Goal: Use online tool/utility: Utilize a website feature to perform a specific function

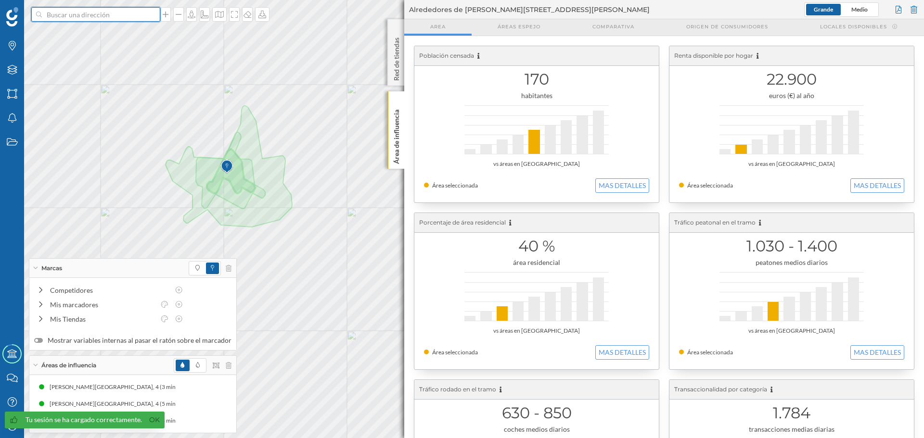
click at [55, 14] on input at bounding box center [96, 14] width 108 height 14
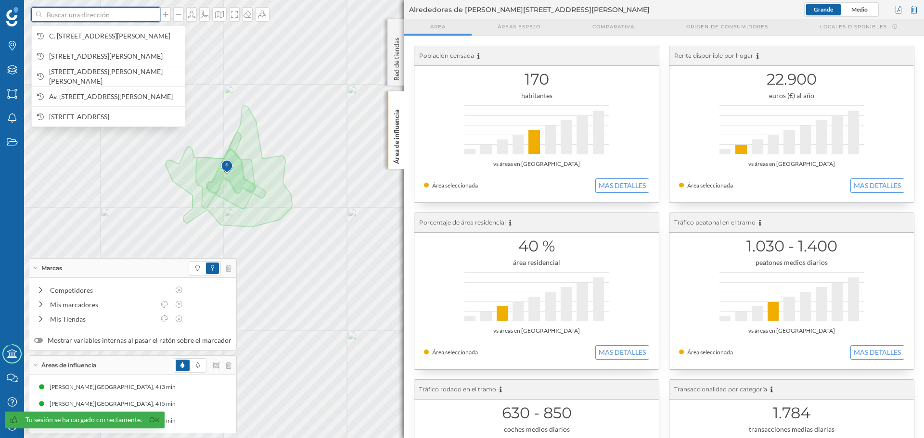
paste input "Plazuela [PERSON_NAME][STREET_ADDRESS]"
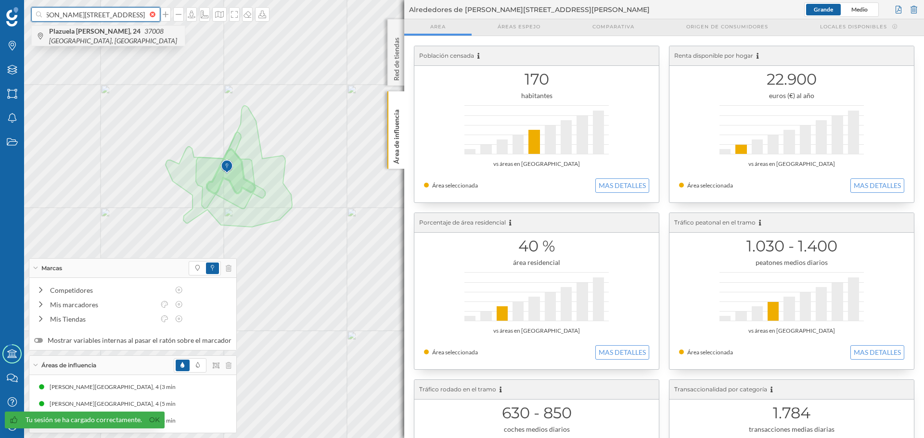
type input "Plazuela [PERSON_NAME][STREET_ADDRESS]"
click at [102, 33] on b "Plazuela [PERSON_NAME], 24" at bounding box center [96, 31] width 94 height 8
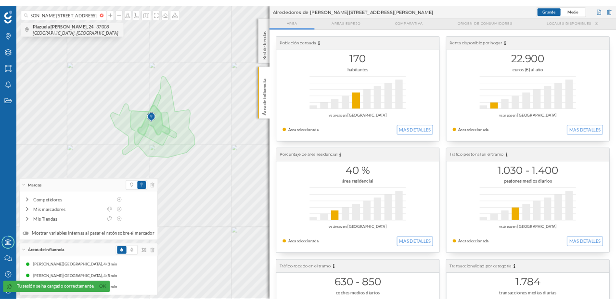
scroll to position [0, 0]
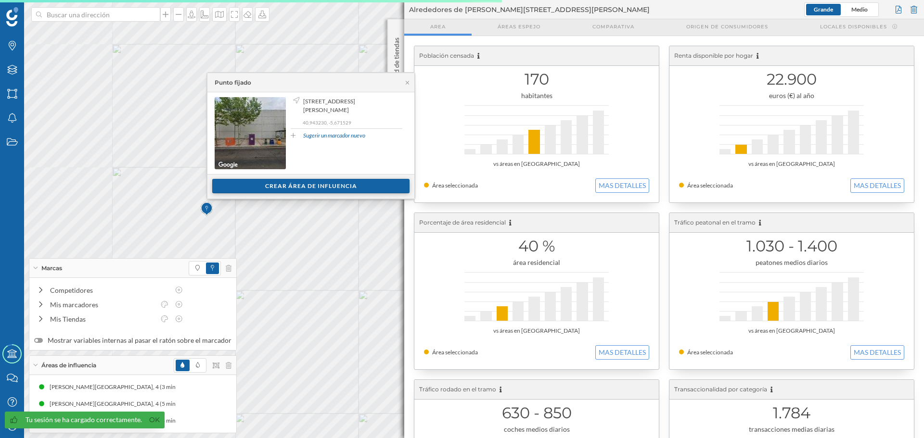
click at [328, 184] on div "Crear área de influencia" at bounding box center [310, 186] width 197 height 14
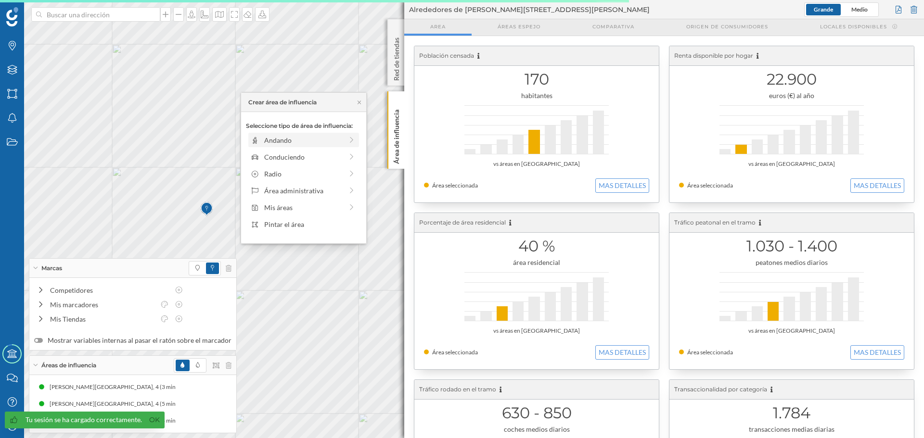
click at [291, 140] on div "Andando" at bounding box center [303, 140] width 78 height 10
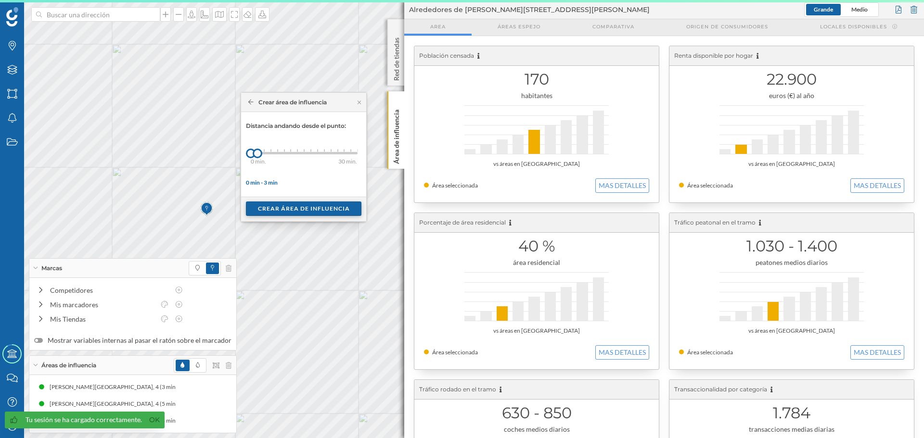
click at [269, 206] on div "Crear área de influencia" at bounding box center [303, 209] width 115 height 14
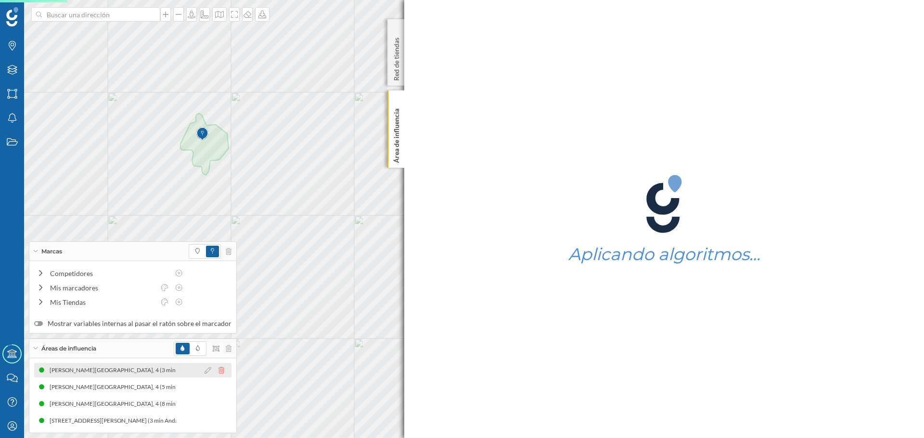
click at [218, 371] on icon at bounding box center [221, 370] width 6 height 7
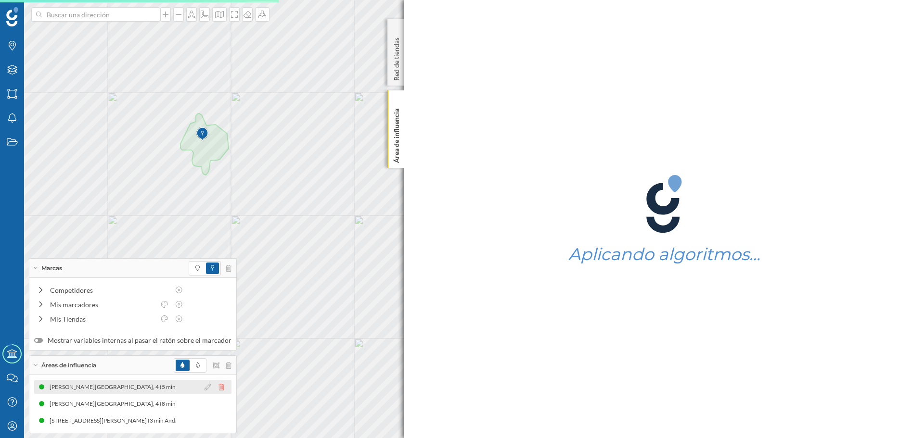
click at [218, 389] on icon at bounding box center [221, 387] width 6 height 7
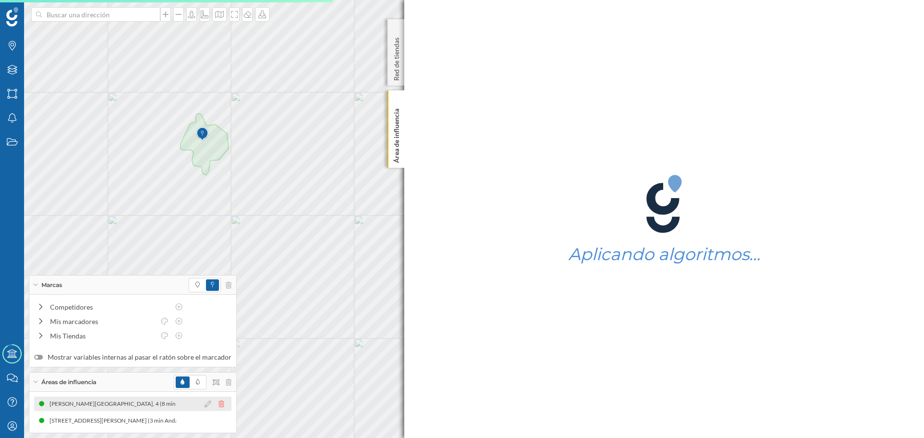
click at [218, 407] on icon at bounding box center [221, 404] width 6 height 7
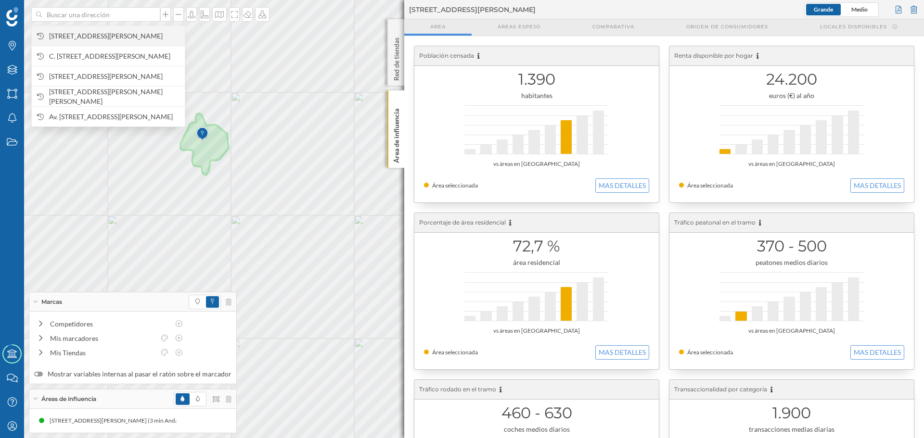
drag, startPoint x: 123, startPoint y: 16, endPoint x: 88, endPoint y: 36, distance: 40.3
click at [88, 36] on span "[STREET_ADDRESS][PERSON_NAME]" at bounding box center [114, 36] width 131 height 10
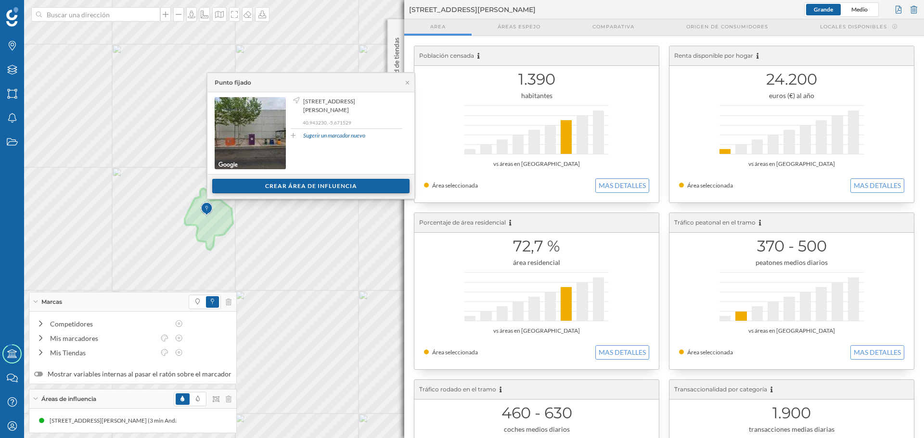
click at [237, 183] on div "Crear área de influencia" at bounding box center [310, 186] width 197 height 14
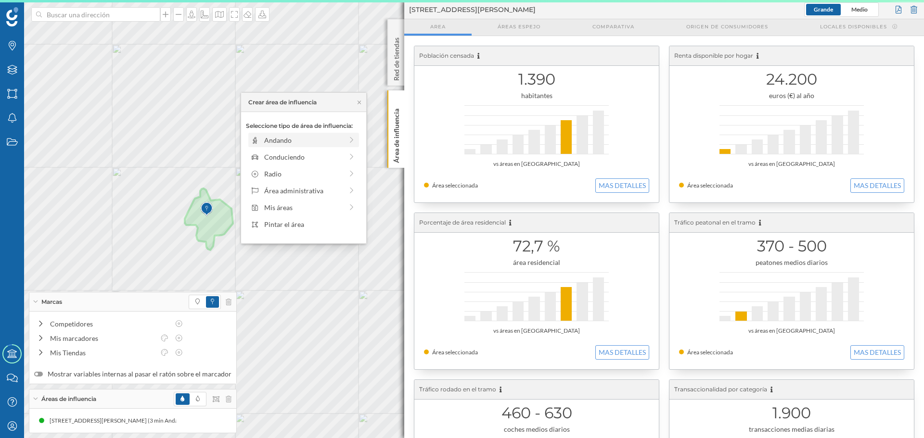
click at [250, 144] on div "Andando" at bounding box center [303, 140] width 111 height 14
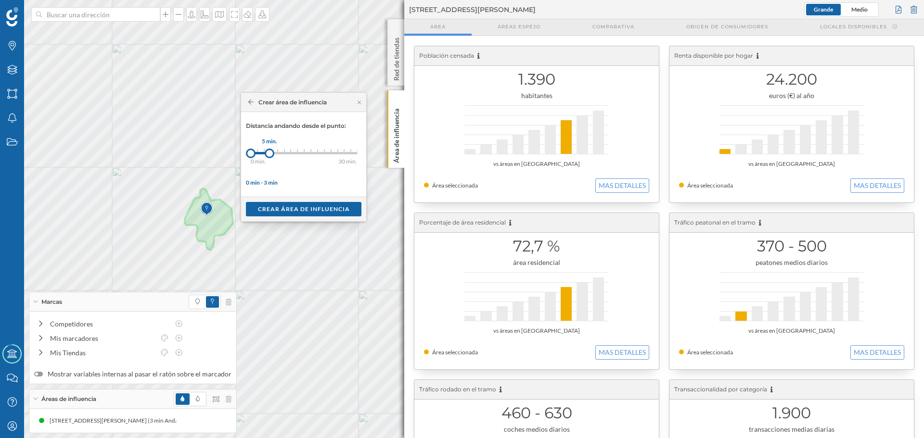
drag, startPoint x: 257, startPoint y: 153, endPoint x: 269, endPoint y: 153, distance: 12.5
click at [269, 153] on div at bounding box center [270, 154] width 10 height 10
click at [292, 209] on div "Crear área de influencia" at bounding box center [303, 209] width 115 height 14
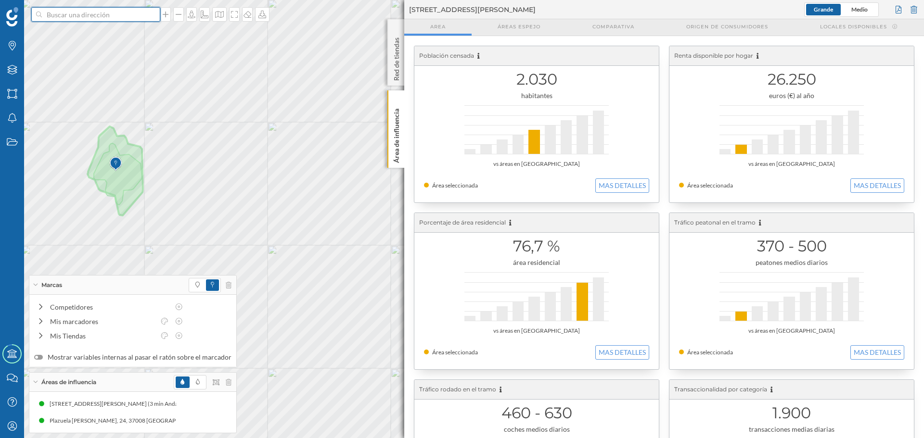
click at [70, 19] on input at bounding box center [96, 14] width 108 height 14
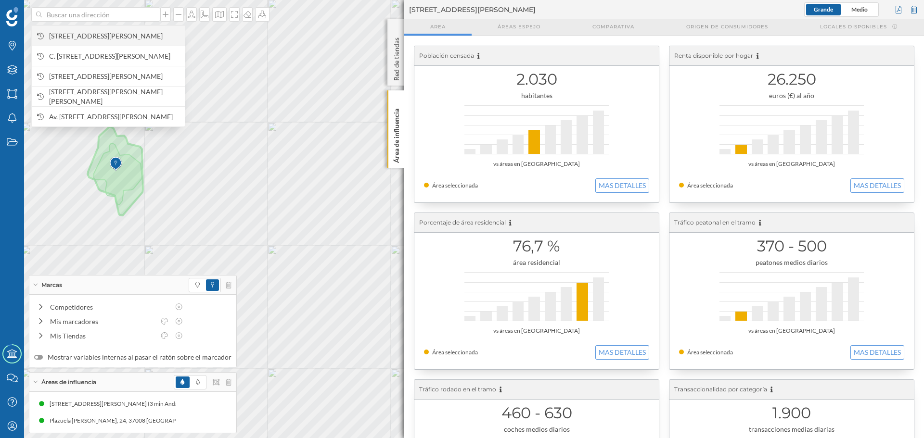
click at [74, 31] on span "[STREET_ADDRESS][PERSON_NAME]" at bounding box center [114, 36] width 131 height 10
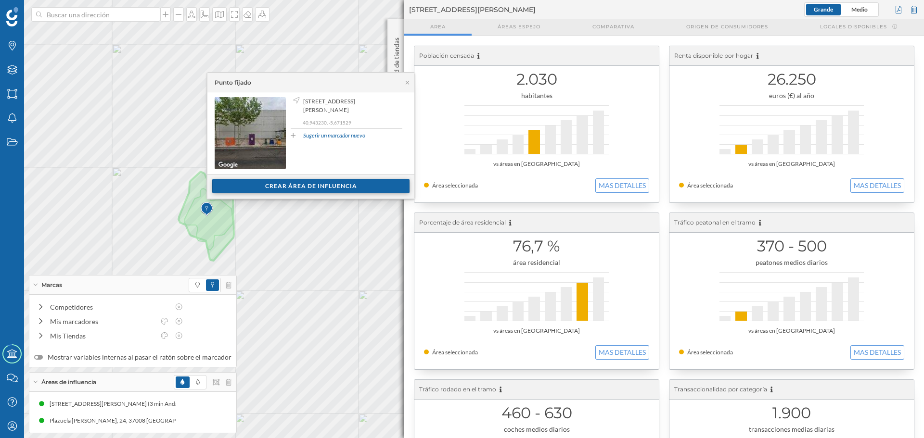
click at [275, 180] on div "Crear área de influencia" at bounding box center [310, 186] width 197 height 14
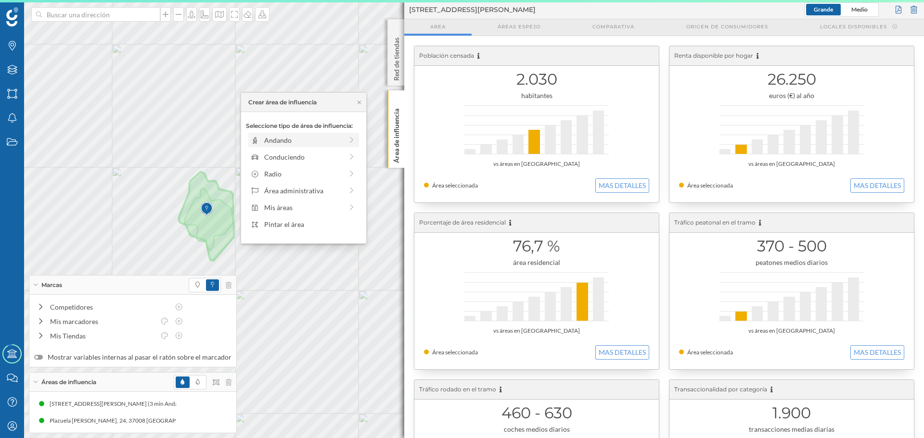
click at [276, 133] on div "Andando" at bounding box center [303, 140] width 111 height 14
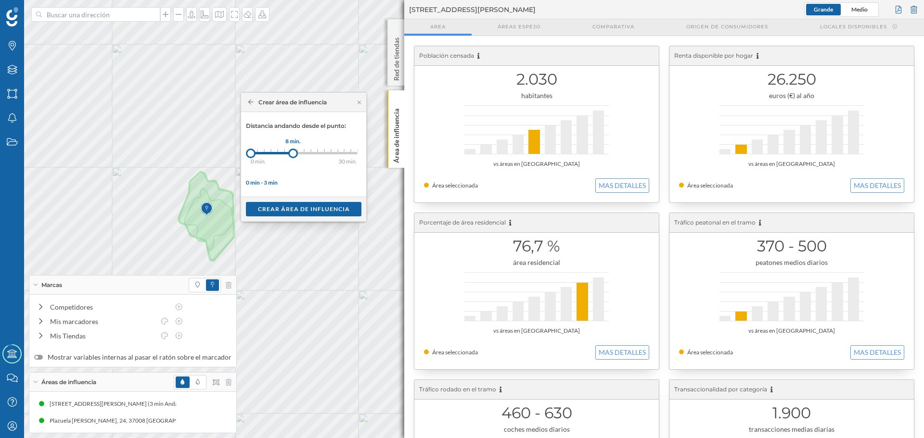
drag, startPoint x: 259, startPoint y: 154, endPoint x: 293, endPoint y: 153, distance: 34.2
click at [293, 153] on div at bounding box center [293, 154] width 10 height 10
click at [316, 204] on div "Crear área de influencia" at bounding box center [303, 209] width 115 height 14
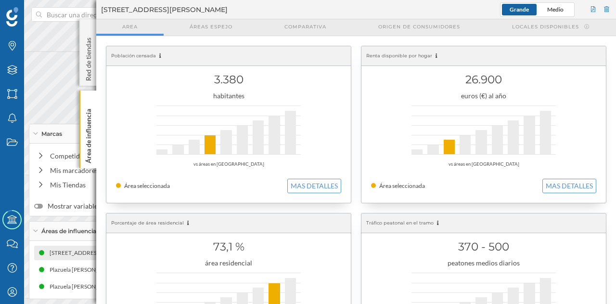
click at [64, 249] on div "[STREET_ADDRESS][PERSON_NAME] (3 min Andando)" at bounding box center [122, 253] width 145 height 10
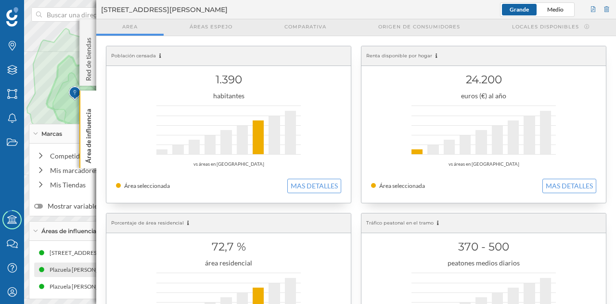
click at [71, 275] on div "[GEOGRAPHIC_DATA][PERSON_NAME], 24, 37008 [GEOGRAPHIC_DATA], [GEOGRAPHIC_DATA] …" at bounding box center [132, 269] width 197 height 14
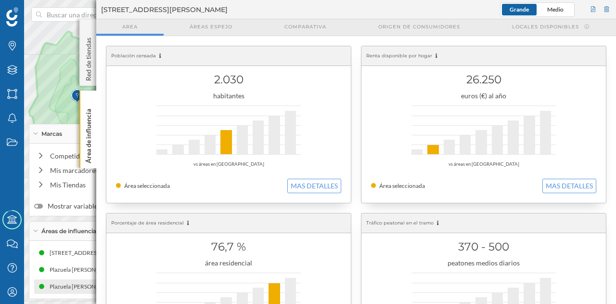
click at [61, 286] on div "Plazuela [PERSON_NAME], 24, 37008 [GEOGRAPHIC_DATA], [GEOGRAPHIC_DATA] (8 min A…" at bounding box center [182, 286] width 264 height 10
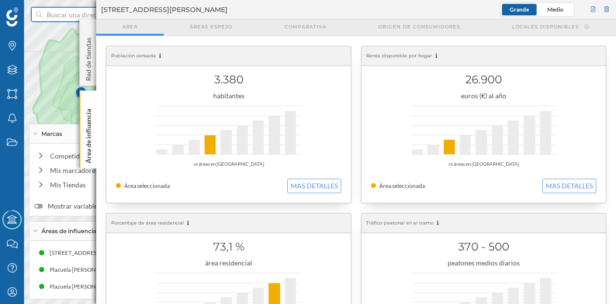
click at [53, 18] on input at bounding box center [96, 14] width 108 height 14
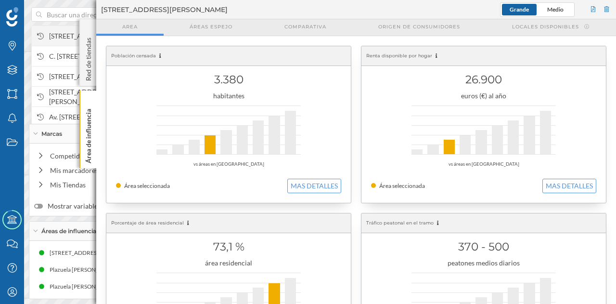
click at [59, 35] on span "[STREET_ADDRESS][PERSON_NAME]" at bounding box center [114, 36] width 131 height 10
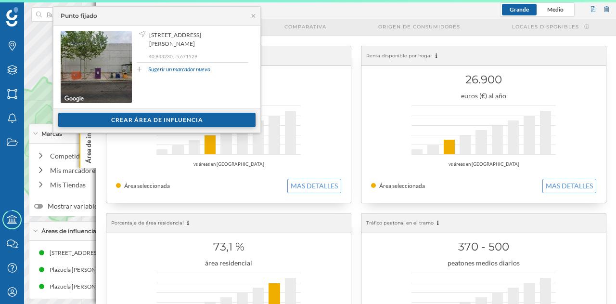
click at [109, 118] on div "Crear área de influencia" at bounding box center [156, 120] width 197 height 14
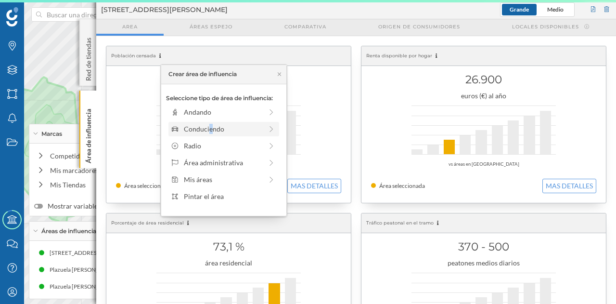
click at [194, 132] on div "Conduciendo" at bounding box center [223, 129] width 78 height 10
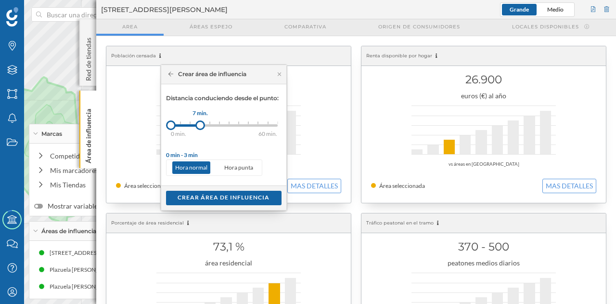
drag, startPoint x: 183, startPoint y: 127, endPoint x: 200, endPoint y: 127, distance: 17.3
click at [200, 127] on div at bounding box center [200, 125] width 10 height 10
click at [219, 196] on div "Crear área de influencia" at bounding box center [223, 197] width 115 height 14
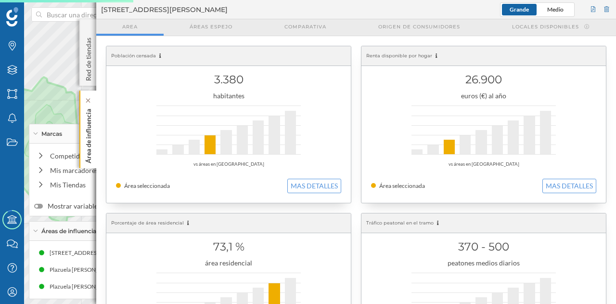
click at [93, 136] on div "Área de influencia" at bounding box center [87, 128] width 17 height 77
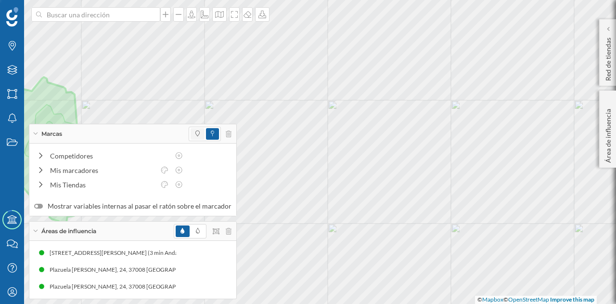
click at [191, 132] on span at bounding box center [198, 134] width 14 height 12
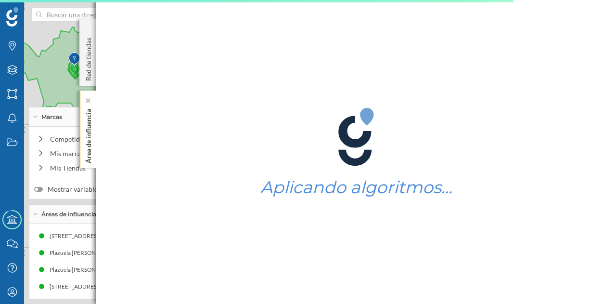
click at [92, 134] on p "Área de influencia" at bounding box center [89, 134] width 10 height 58
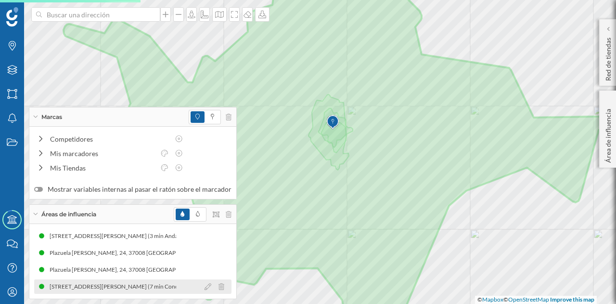
click at [137, 284] on div "[STREET_ADDRESS][PERSON_NAME] (7 min Conduciendo)" at bounding box center [128, 286] width 156 height 10
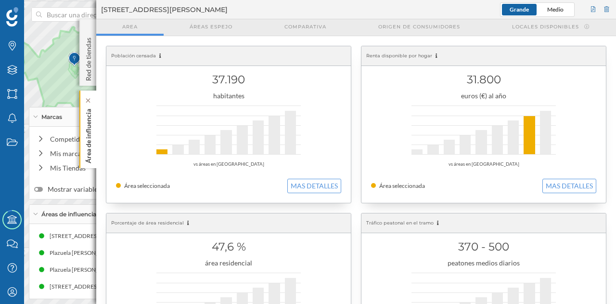
click at [90, 126] on p "Área de influencia" at bounding box center [89, 134] width 10 height 58
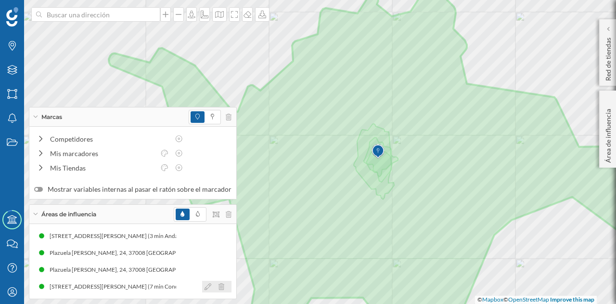
click at [218, 288] on icon at bounding box center [221, 286] width 6 height 7
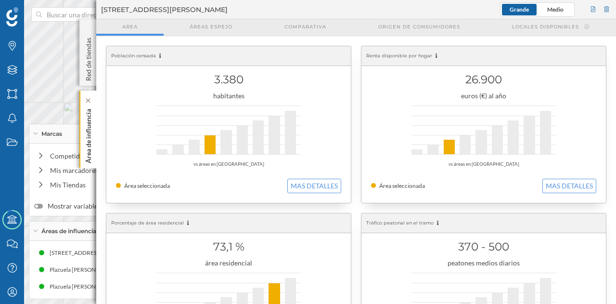
click at [84, 138] on p "Área de influencia" at bounding box center [89, 134] width 10 height 58
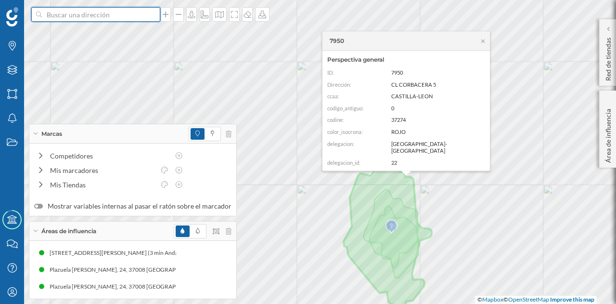
click at [103, 10] on input at bounding box center [96, 14] width 108 height 14
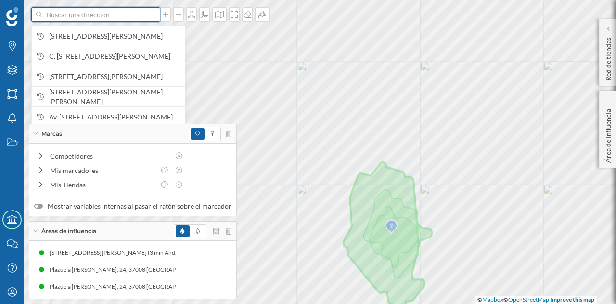
paste input "C. [PERSON_NAME][STREET_ADDRESS][PERSON_NAME]"
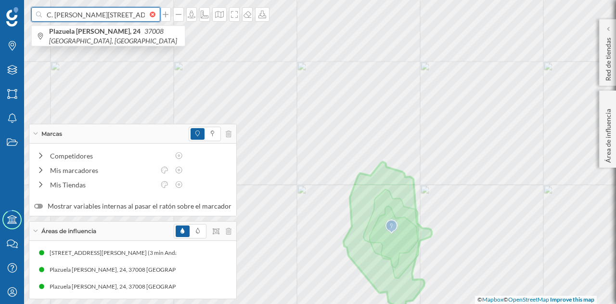
scroll to position [0, 98]
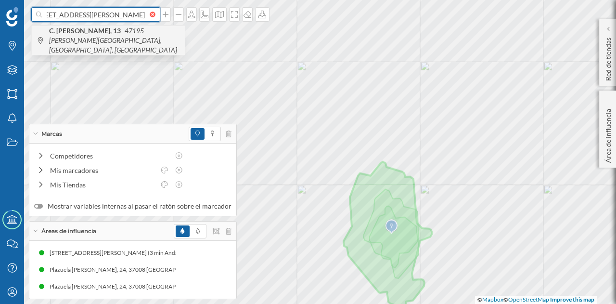
type input "C. [PERSON_NAME][STREET_ADDRESS][PERSON_NAME]"
click at [111, 41] on icon "47195 [PERSON_NAME][GEOGRAPHIC_DATA], [GEOGRAPHIC_DATA], [GEOGRAPHIC_DATA]" at bounding box center [113, 39] width 128 height 27
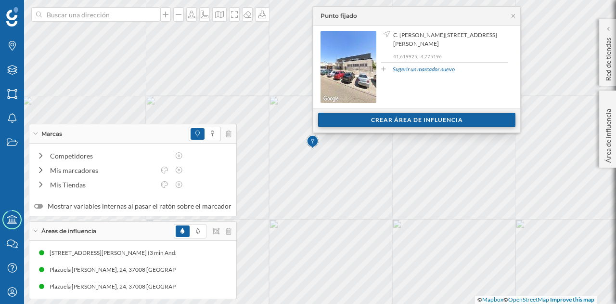
click at [352, 123] on div "Crear área de influencia" at bounding box center [416, 120] width 197 height 14
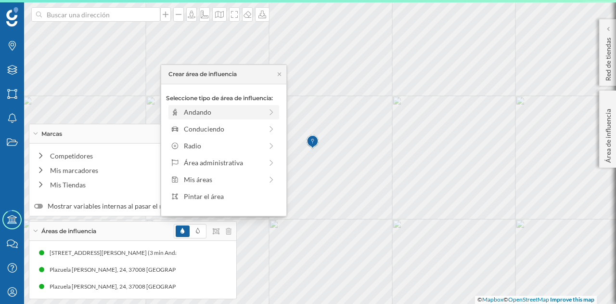
click at [221, 111] on div "Andando" at bounding box center [223, 112] width 78 height 10
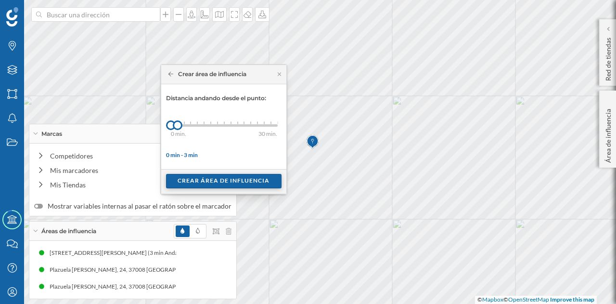
click at [207, 178] on div "Crear área de influencia" at bounding box center [223, 181] width 115 height 14
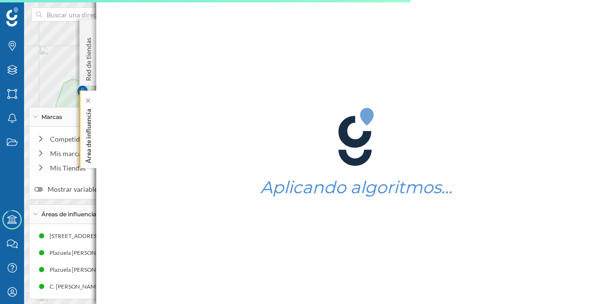
click at [83, 128] on div "Área de influencia" at bounding box center [87, 128] width 17 height 77
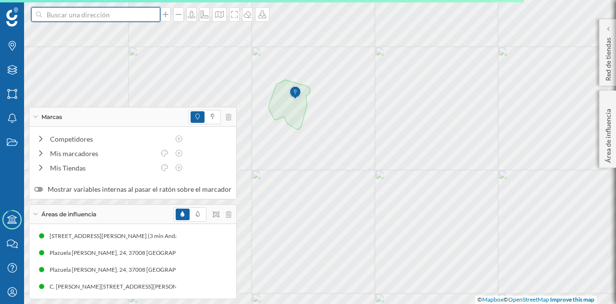
click at [92, 15] on input at bounding box center [96, 14] width 108 height 14
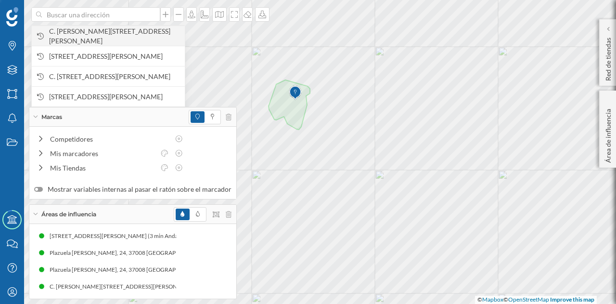
click at [104, 37] on span "C. [PERSON_NAME][STREET_ADDRESS][PERSON_NAME]" at bounding box center [114, 35] width 131 height 19
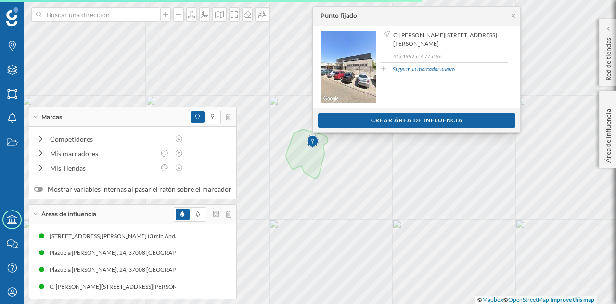
click at [350, 129] on div "Ver clientes Crear área de influencia" at bounding box center [416, 120] width 207 height 25
click at [349, 123] on div "Crear área de influencia" at bounding box center [416, 120] width 197 height 14
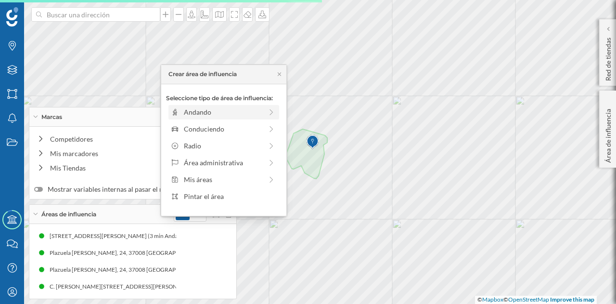
click at [229, 110] on div "Andando" at bounding box center [223, 112] width 78 height 10
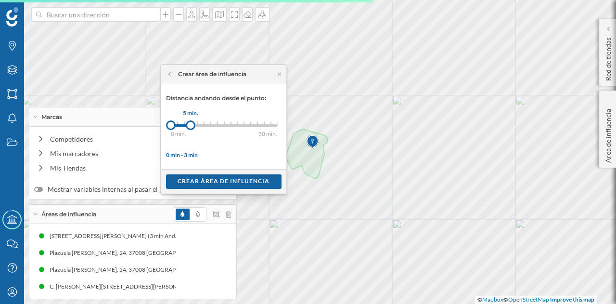
drag, startPoint x: 178, startPoint y: 123, endPoint x: 191, endPoint y: 123, distance: 12.0
click at [191, 123] on div at bounding box center [191, 125] width 10 height 10
click at [214, 179] on div "Crear área de influencia" at bounding box center [223, 181] width 115 height 14
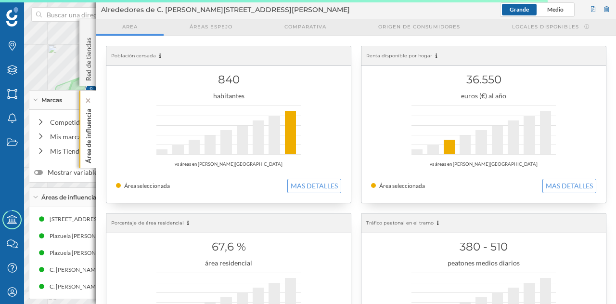
click at [89, 135] on p "Área de influencia" at bounding box center [89, 134] width 10 height 58
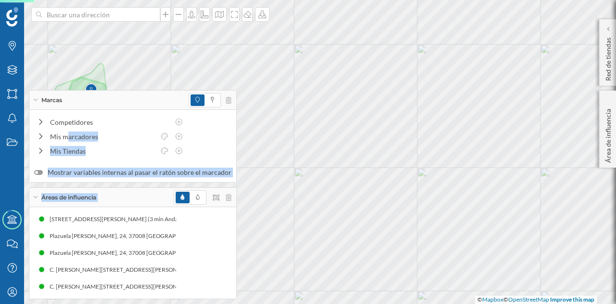
click at [493, 116] on div "Marcas Capas Áreas Notificaciones Estados Academy Contacta con nosotros Centro …" at bounding box center [308, 152] width 616 height 304
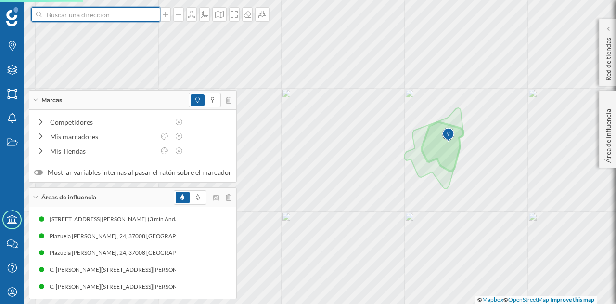
click at [127, 16] on input at bounding box center [96, 14] width 108 height 14
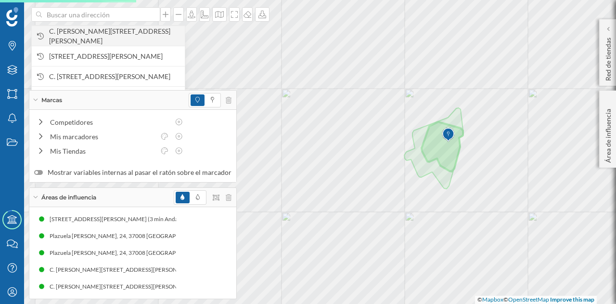
click at [127, 28] on span "C. [PERSON_NAME][STREET_ADDRESS][PERSON_NAME]" at bounding box center [114, 35] width 131 height 19
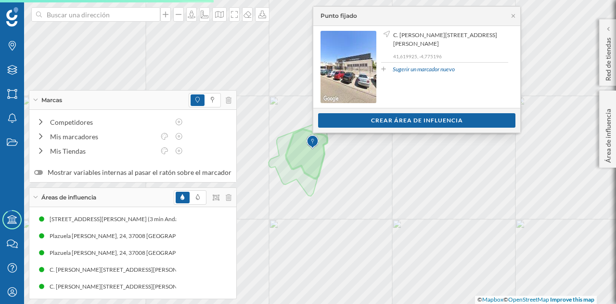
click at [353, 128] on div "Ver clientes Crear área de influencia" at bounding box center [416, 120] width 207 height 25
click at [335, 122] on div "Crear área de influencia" at bounding box center [416, 120] width 197 height 14
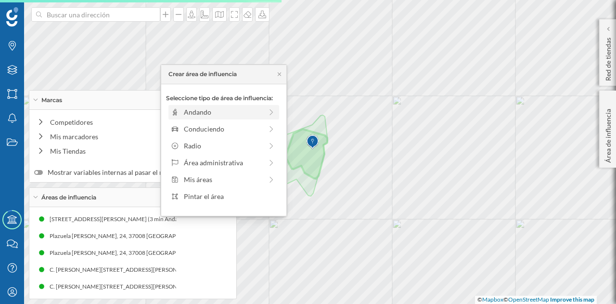
click at [239, 112] on div "Andando" at bounding box center [223, 112] width 78 height 10
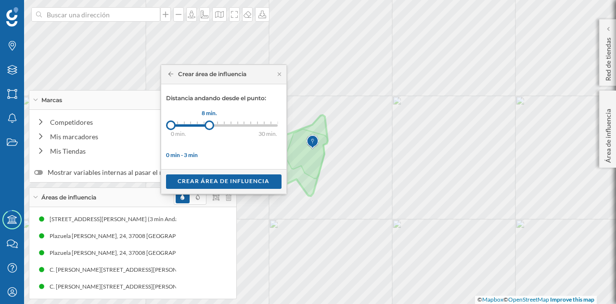
drag, startPoint x: 178, startPoint y: 123, endPoint x: 209, endPoint y: 123, distance: 30.3
click at [209, 123] on div at bounding box center [209, 125] width 10 height 10
drag, startPoint x: 216, startPoint y: 178, endPoint x: 178, endPoint y: 190, distance: 39.4
click at [216, 178] on div "Crear área de influencia" at bounding box center [223, 181] width 115 height 14
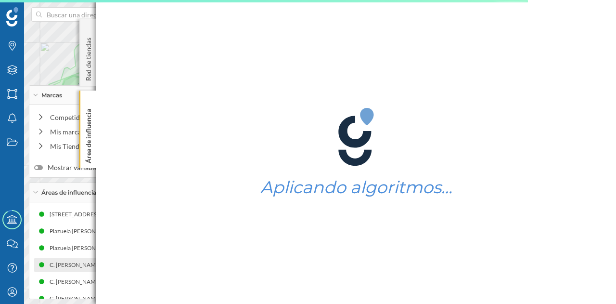
click at [59, 267] on div "C. [PERSON_NAME][STREET_ADDRESS][PERSON_NAME] (3 min Andando)" at bounding box center [148, 265] width 197 height 10
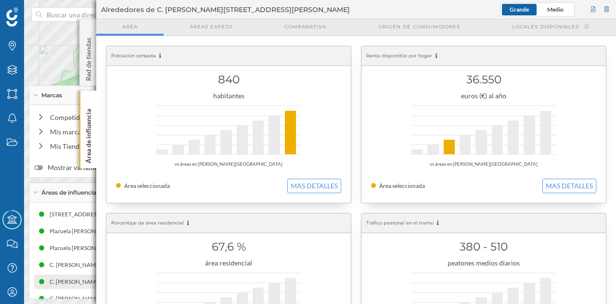
click at [62, 283] on div "C. [PERSON_NAME][STREET_ADDRESS][PERSON_NAME] (5 min Andando)" at bounding box center [148, 282] width 197 height 10
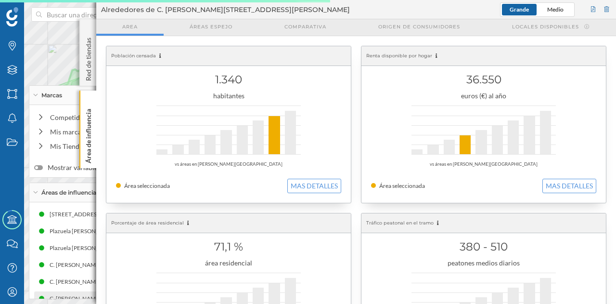
click at [69, 294] on div "C. [PERSON_NAME][STREET_ADDRESS][PERSON_NAME] (8 min Andando)" at bounding box center [146, 298] width 197 height 10
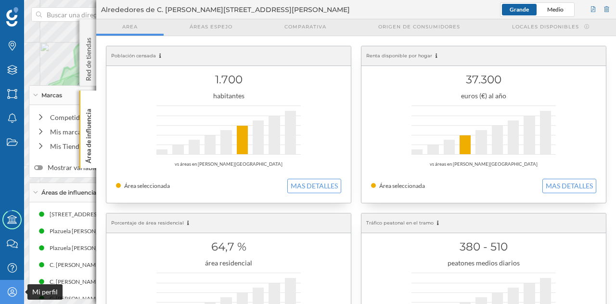
click at [6, 289] on icon "Mi perfil" at bounding box center [12, 292] width 12 height 10
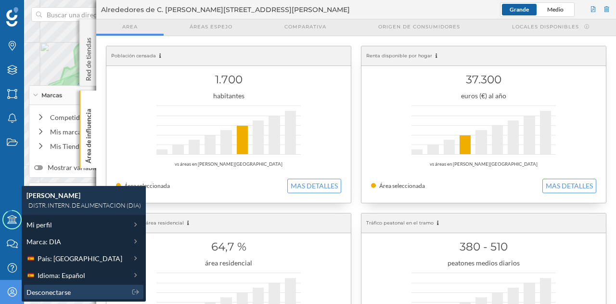
click at [68, 294] on span "Desconectarse" at bounding box center [48, 292] width 44 height 10
